Goal: Check status: Check status

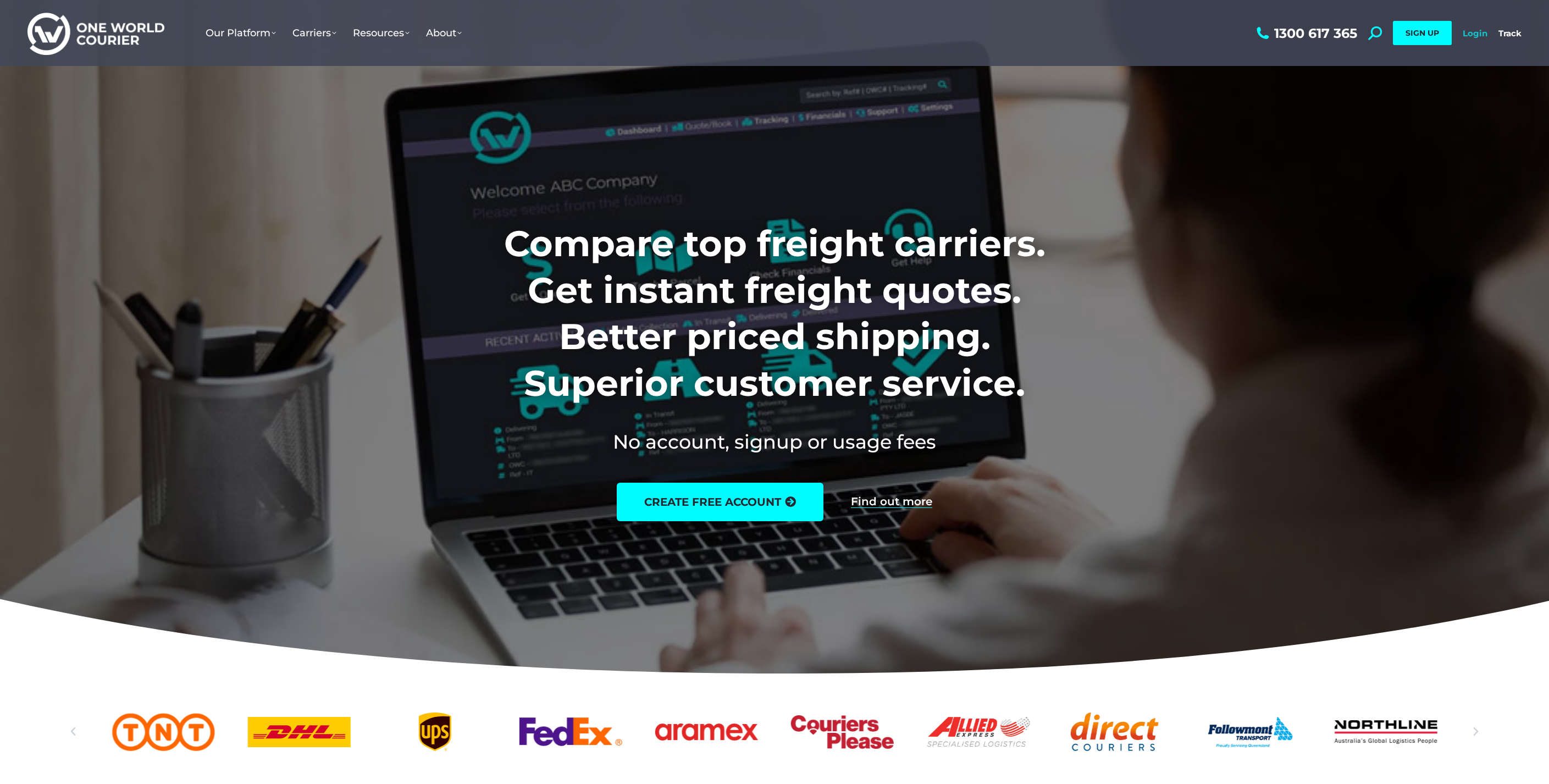
click at [1471, 35] on link "Login" at bounding box center [1474, 33] width 25 height 10
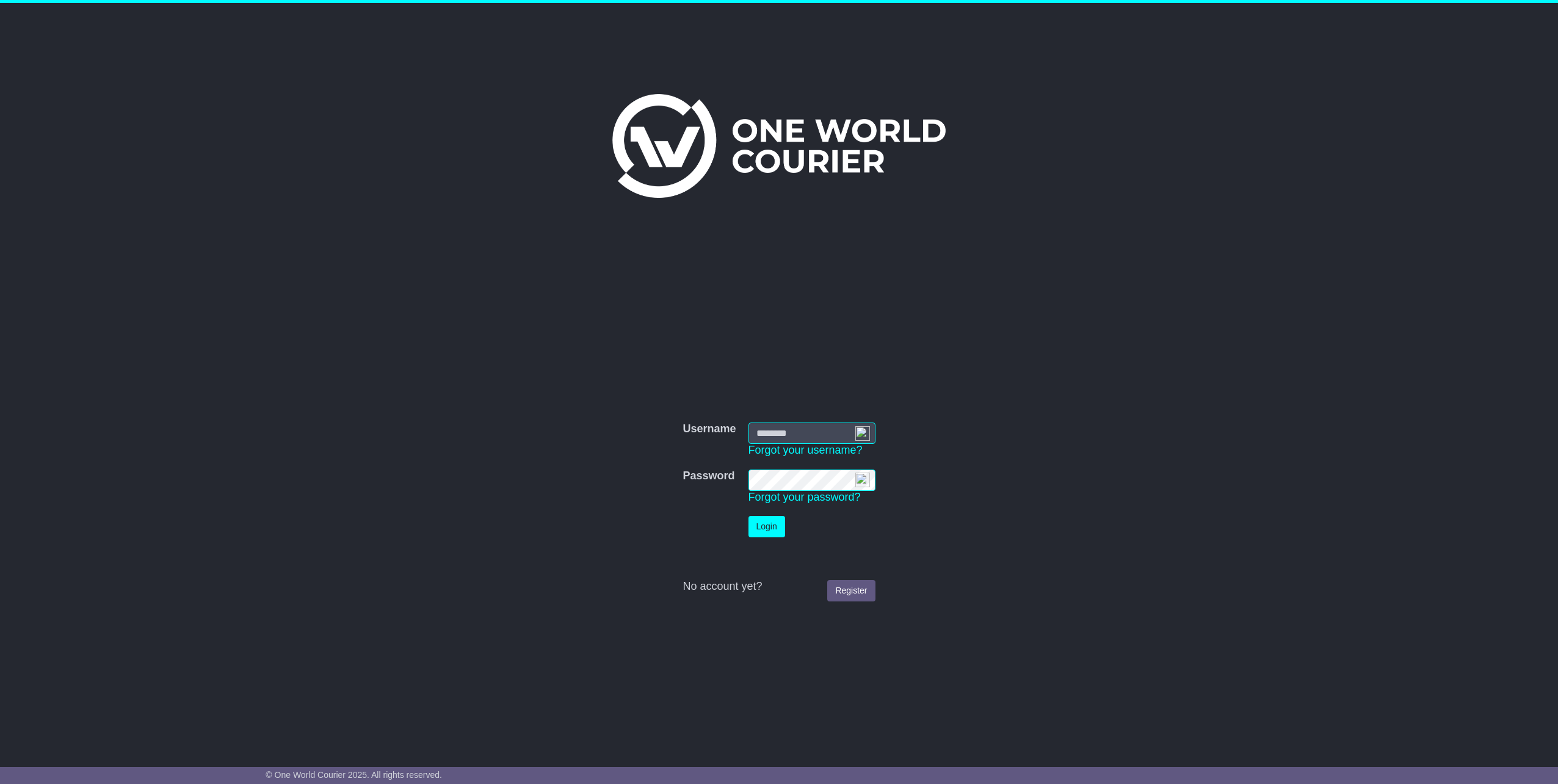
type input "**********"
click at [777, 520] on button "Login" at bounding box center [767, 526] width 37 height 21
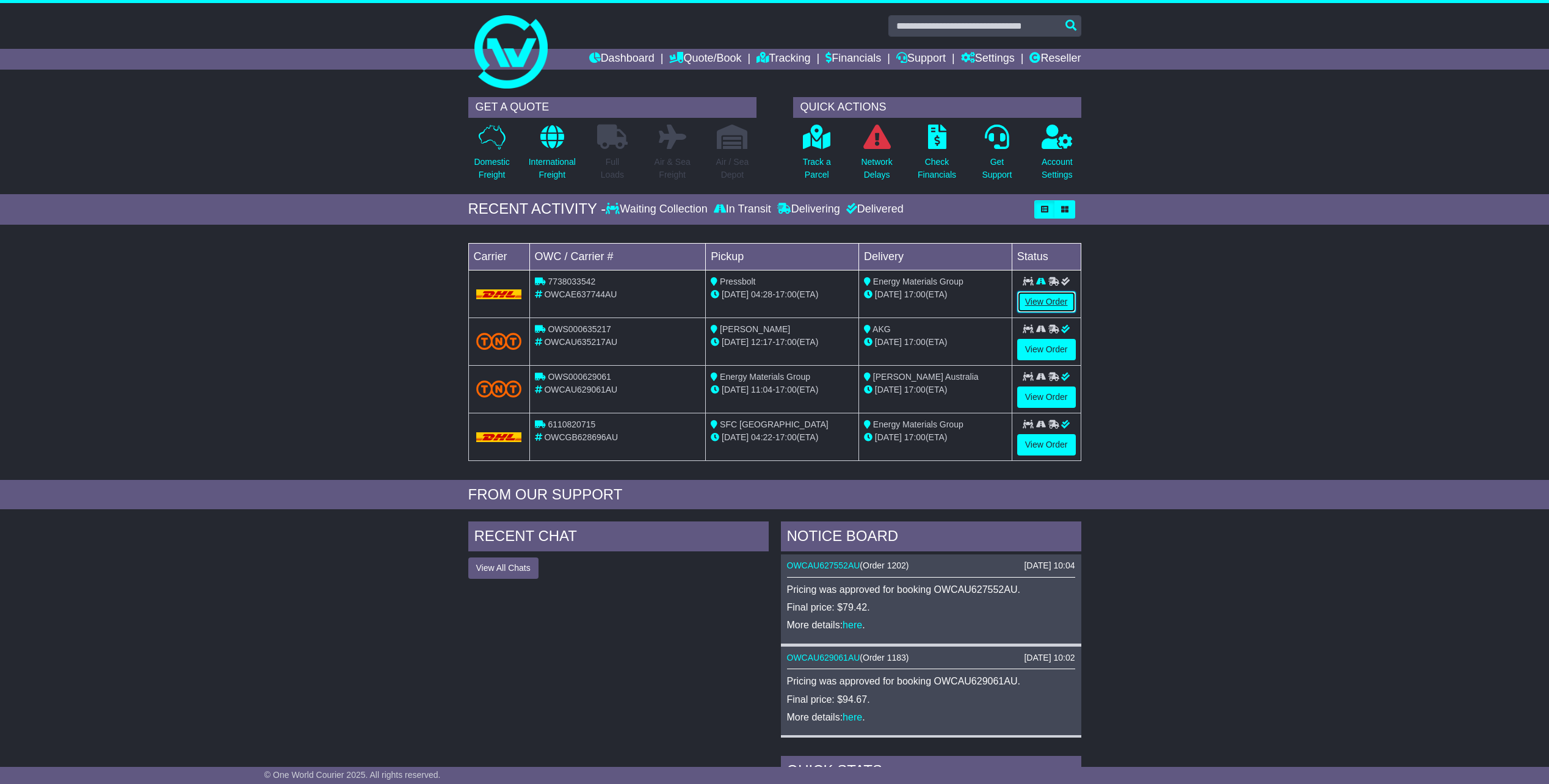
click at [1053, 301] on link "View Order" at bounding box center [1047, 302] width 59 height 21
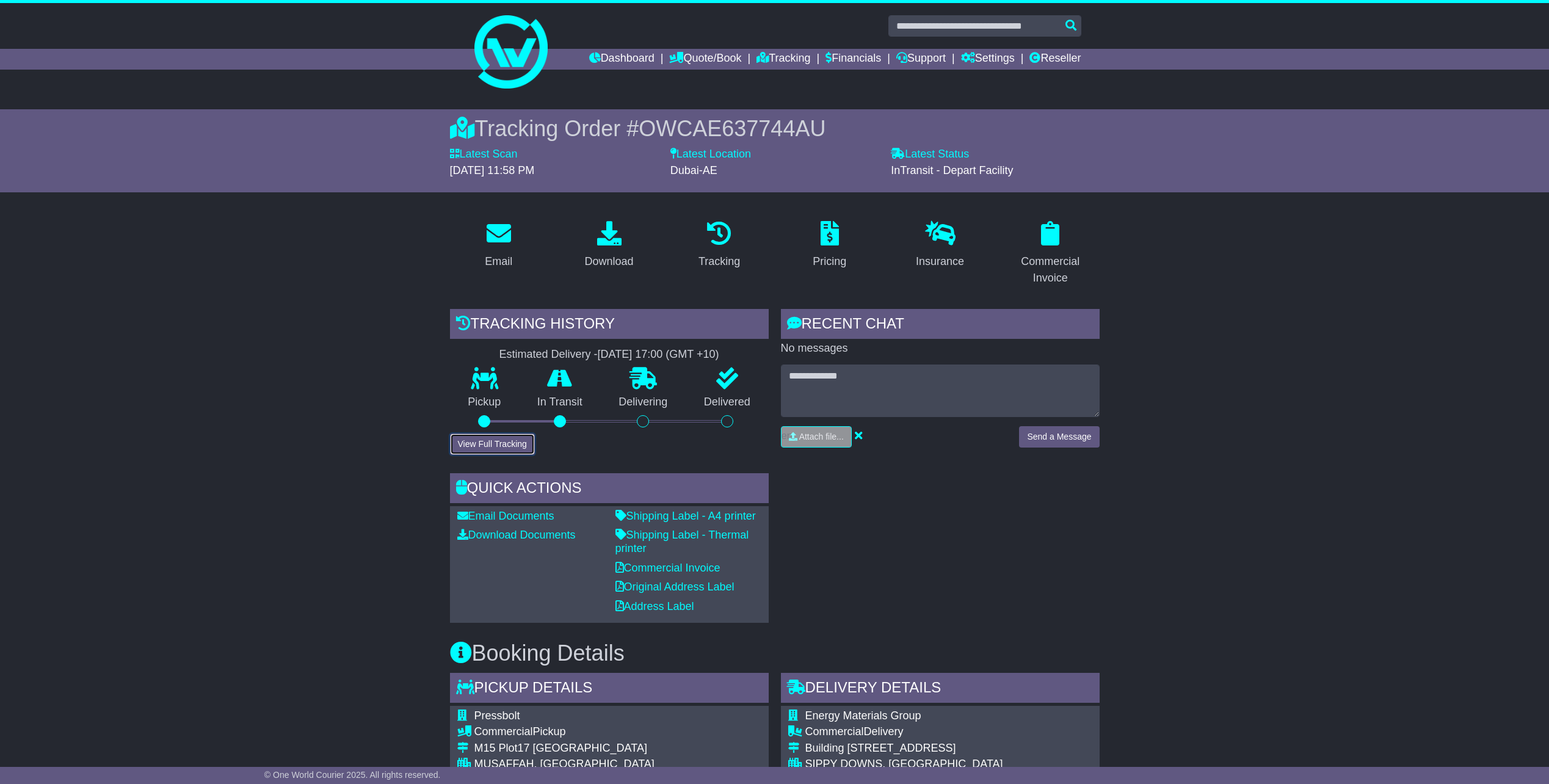
click at [509, 443] on button "View Full Tracking" at bounding box center [492, 444] width 85 height 21
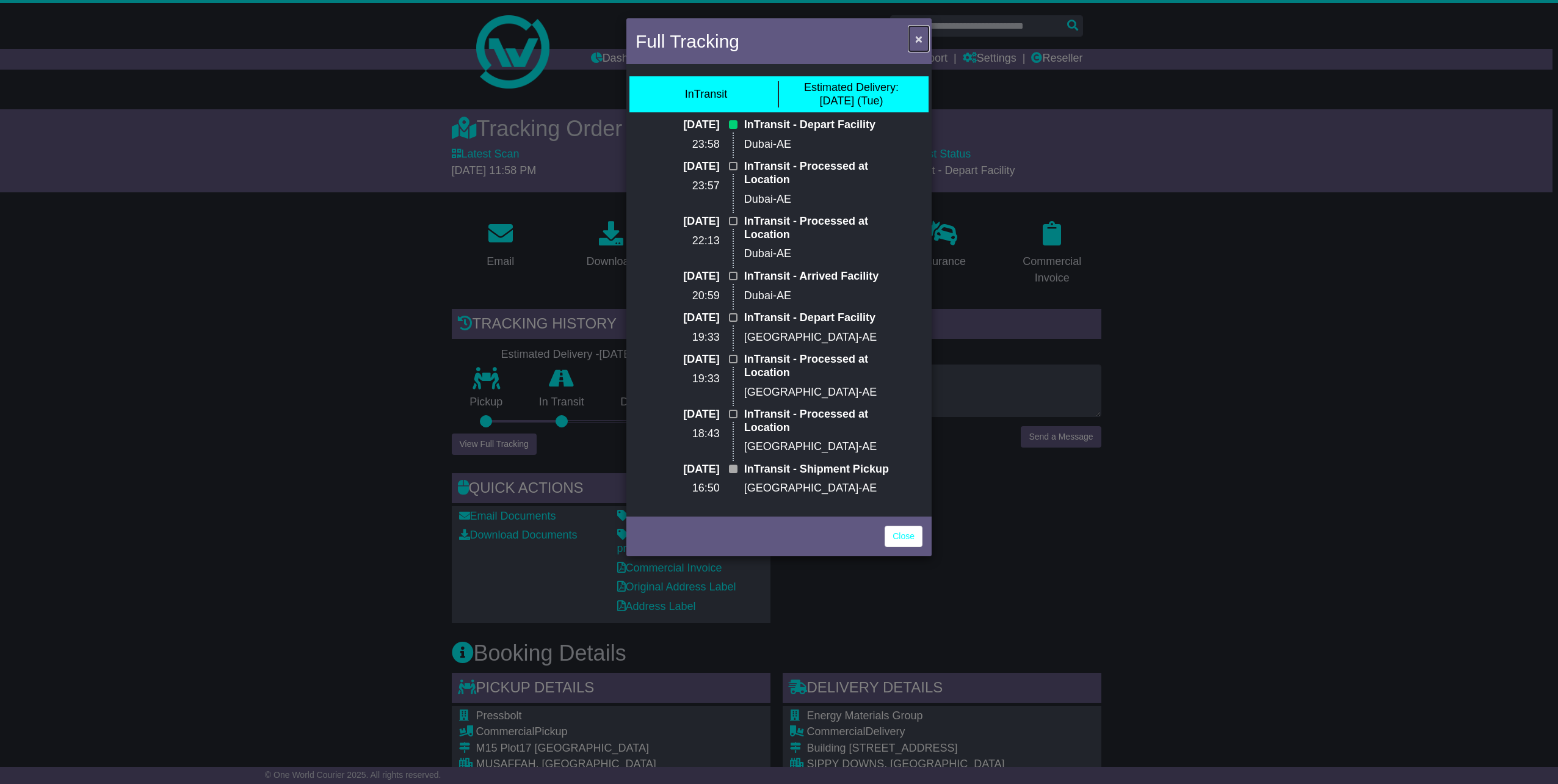
click at [920, 39] on span "×" at bounding box center [918, 39] width 7 height 14
